Goal: Entertainment & Leisure: Consume media (video, audio)

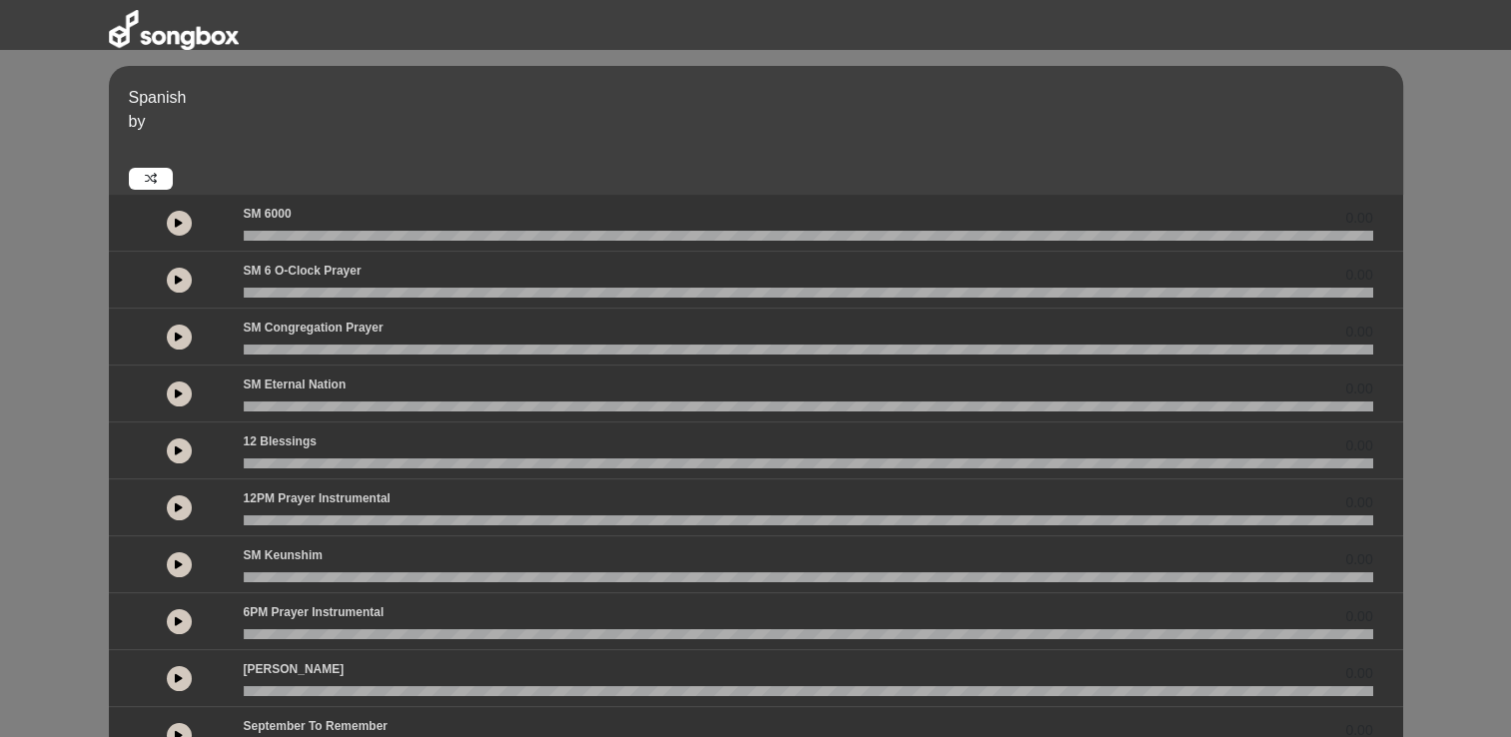
click at [176, 218] on icon at bounding box center [179, 223] width 8 height 10
click at [177, 505] on icon at bounding box center [179, 507] width 8 height 10
click at [178, 621] on icon at bounding box center [179, 621] width 8 height 10
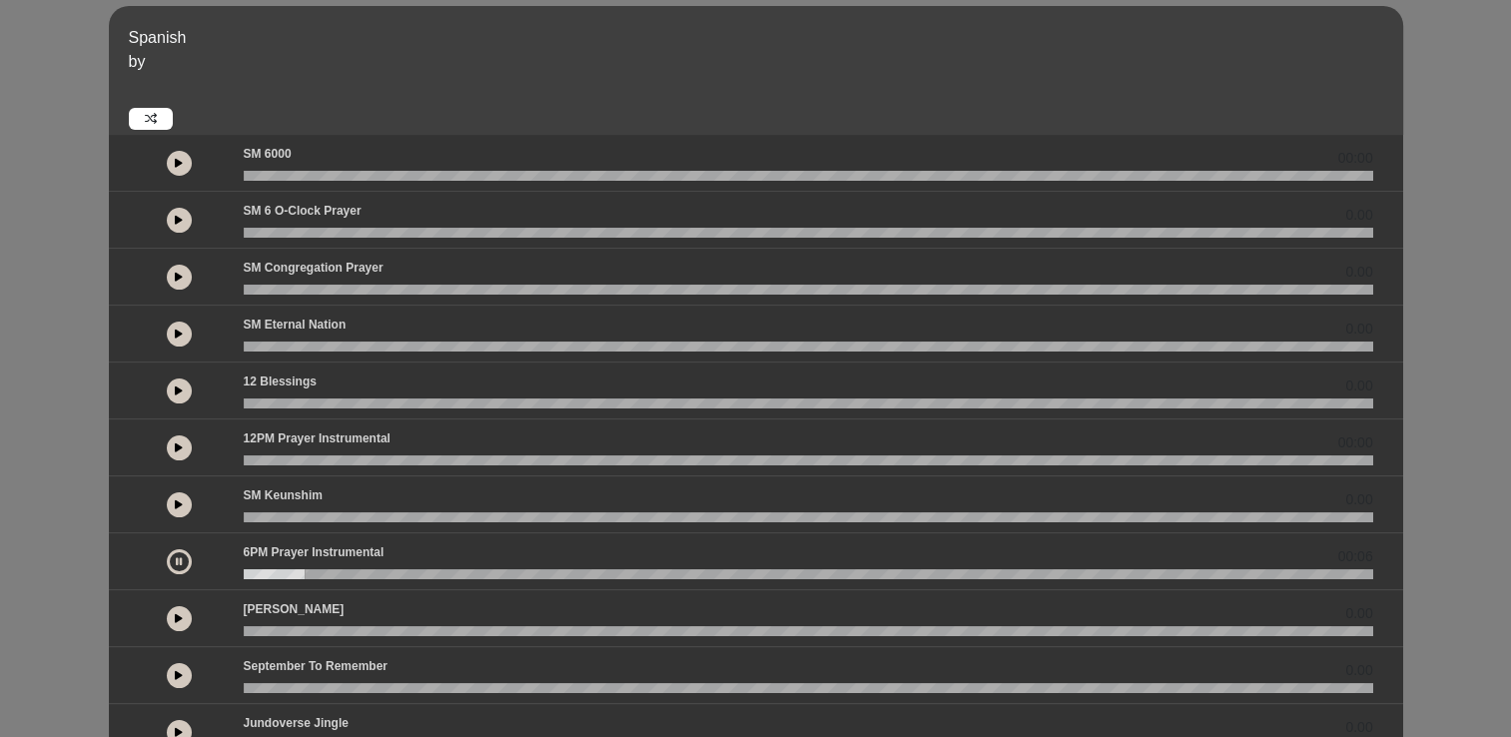
scroll to position [101, 0]
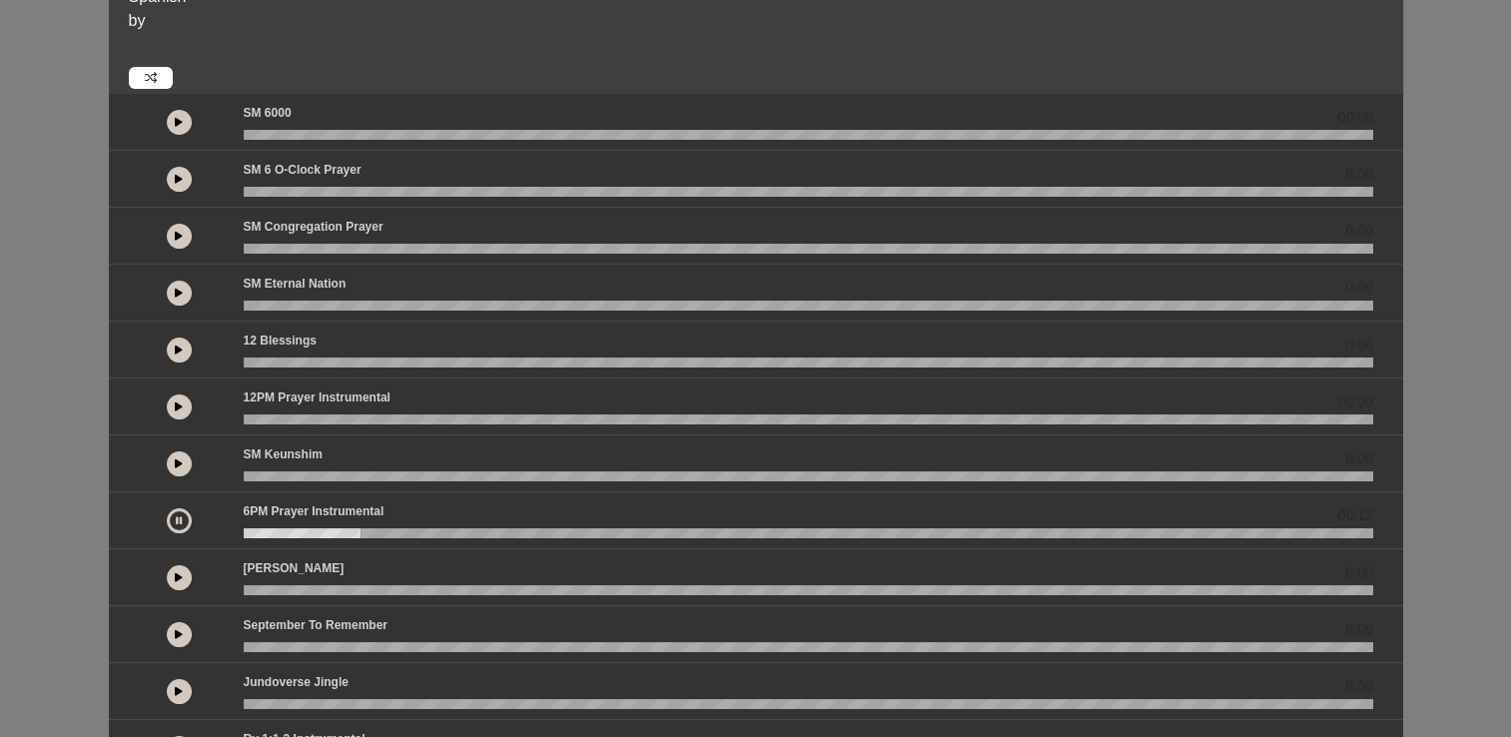
click at [167, 573] on button at bounding box center [179, 577] width 25 height 25
click at [176, 629] on icon at bounding box center [179, 634] width 8 height 10
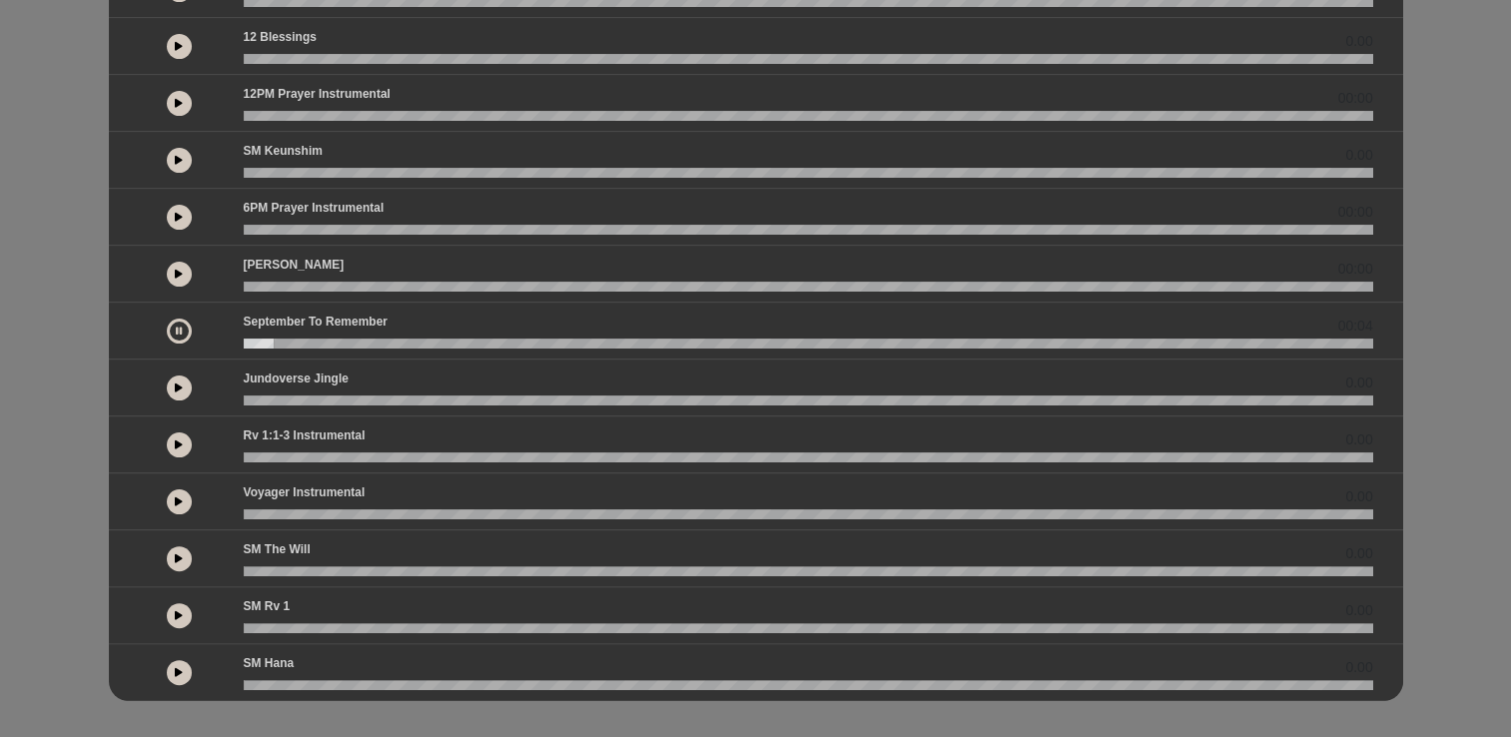
scroll to position [412, 0]
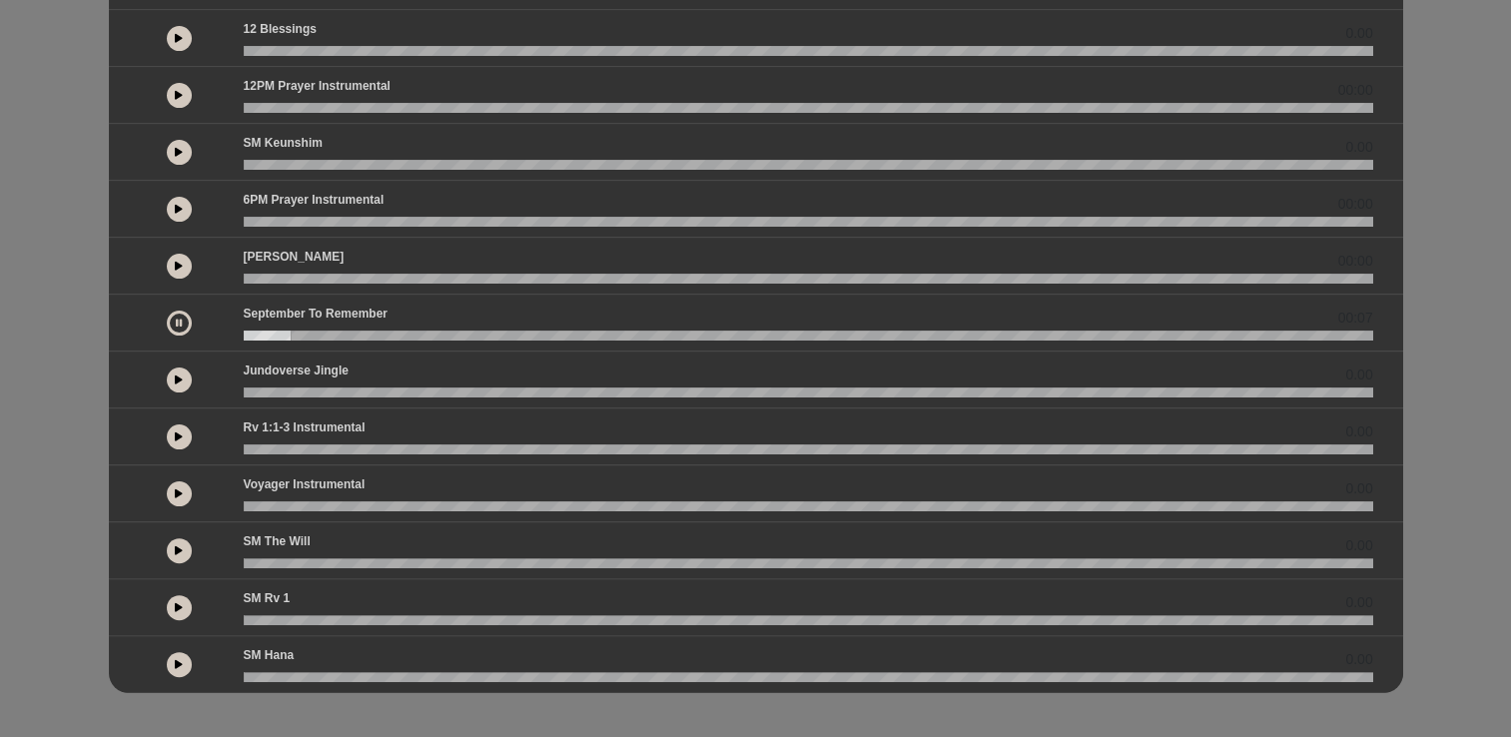
click at [184, 369] on button at bounding box center [179, 380] width 25 height 25
click at [167, 447] on div at bounding box center [179, 436] width 105 height 36
click at [180, 425] on button at bounding box center [179, 436] width 25 height 25
click at [180, 492] on icon at bounding box center [179, 493] width 8 height 10
click at [175, 546] on icon at bounding box center [179, 550] width 8 height 10
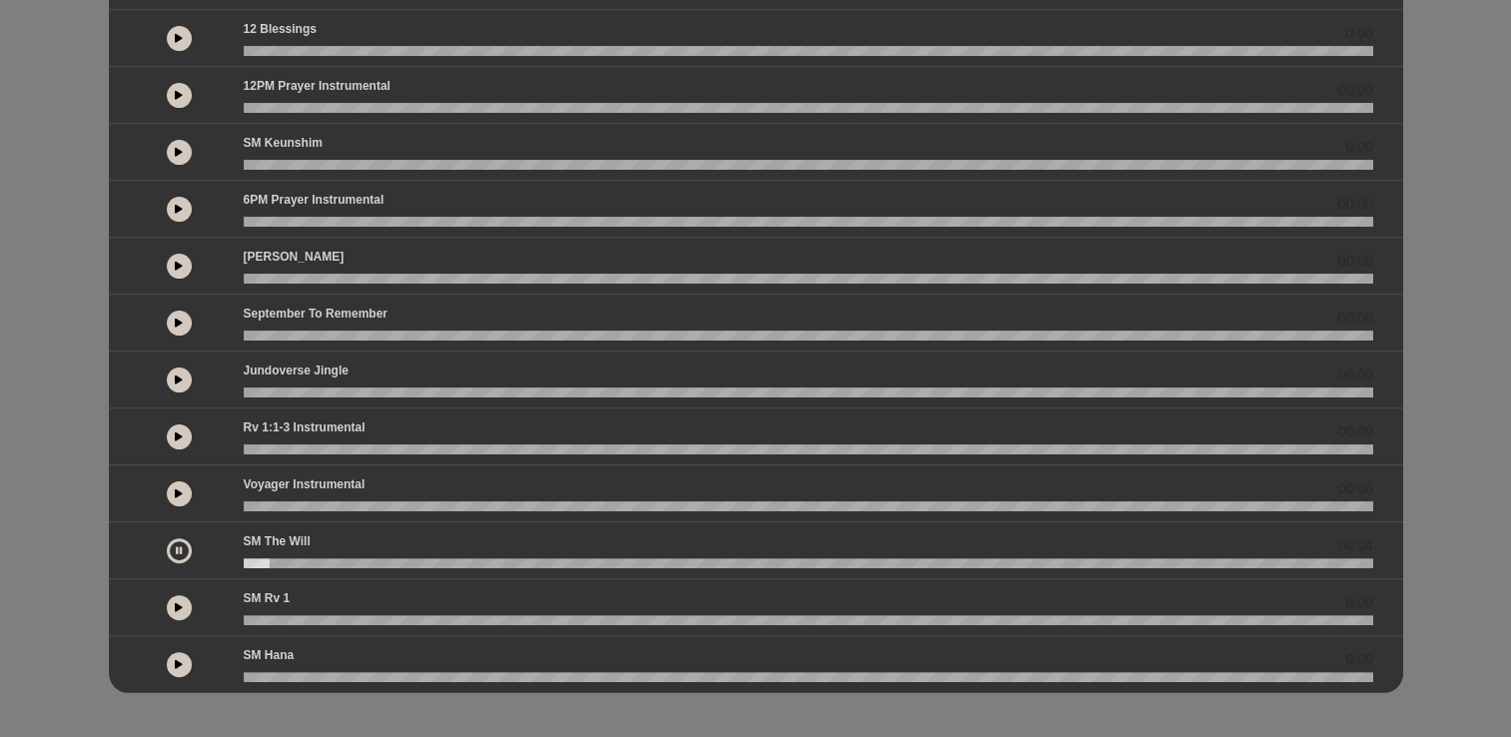
click at [180, 597] on button at bounding box center [179, 607] width 25 height 25
click at [180, 653] on button at bounding box center [179, 664] width 25 height 25
click at [177, 33] on icon at bounding box center [179, 38] width 8 height 10
click at [184, 94] on button at bounding box center [179, 95] width 25 height 25
click at [181, 141] on button at bounding box center [179, 152] width 25 height 25
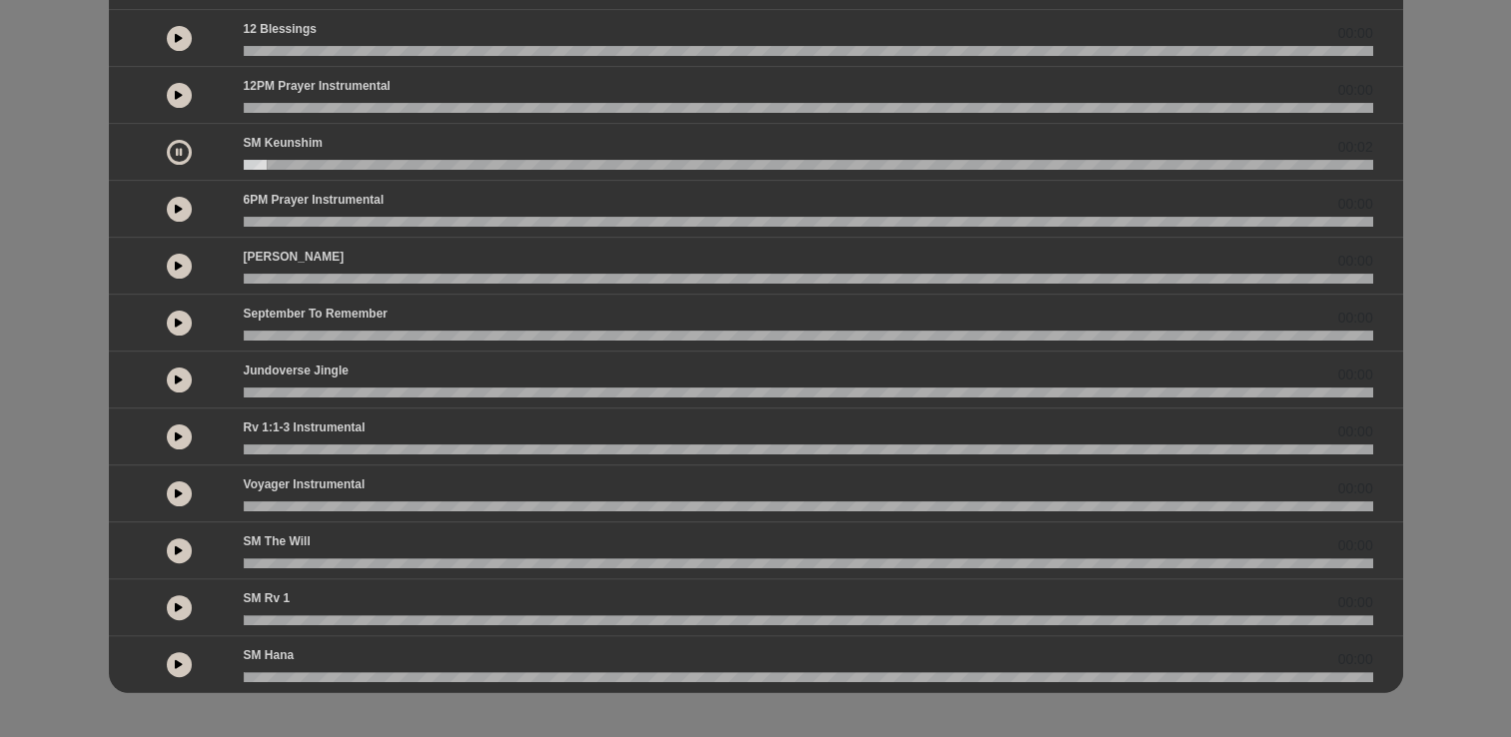
click at [176, 86] on button at bounding box center [179, 95] width 25 height 25
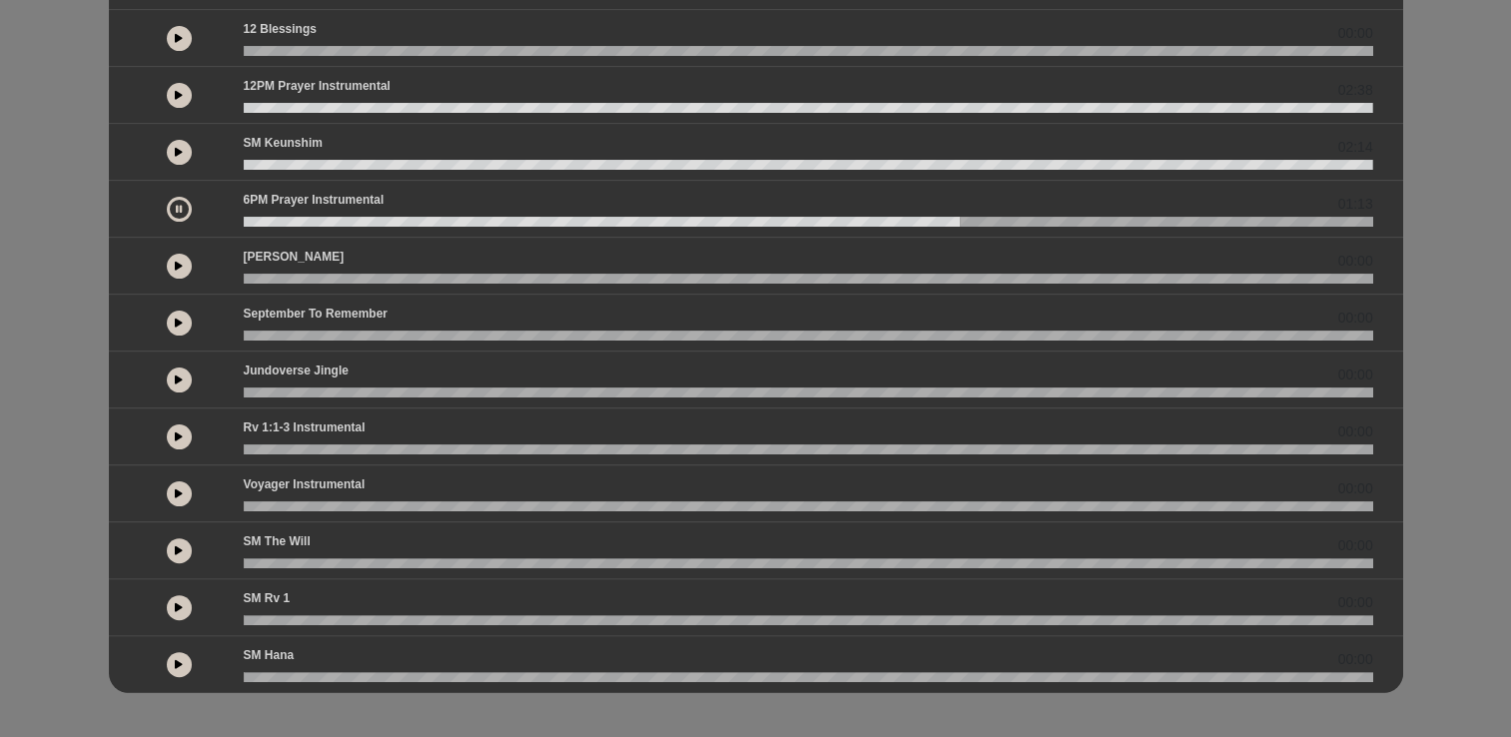
click at [174, 202] on button at bounding box center [179, 209] width 25 height 25
